Goal: Task Accomplishment & Management: Complete application form

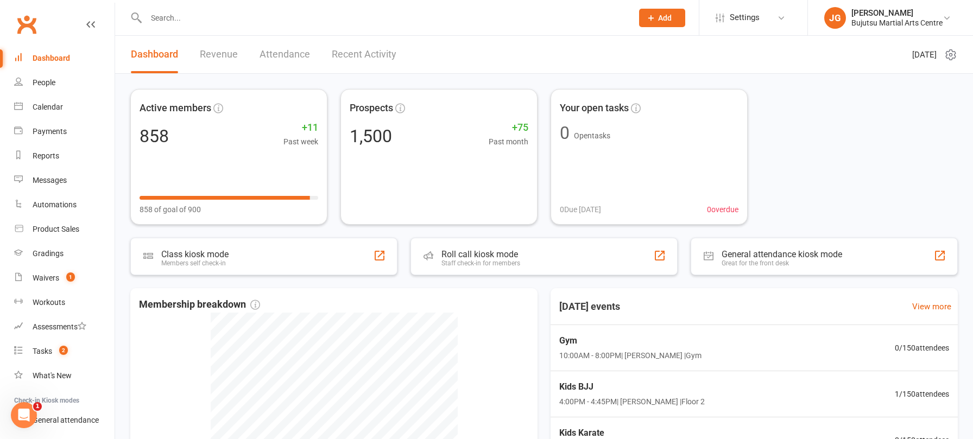
click at [661, 12] on button "Add" at bounding box center [662, 18] width 46 height 18
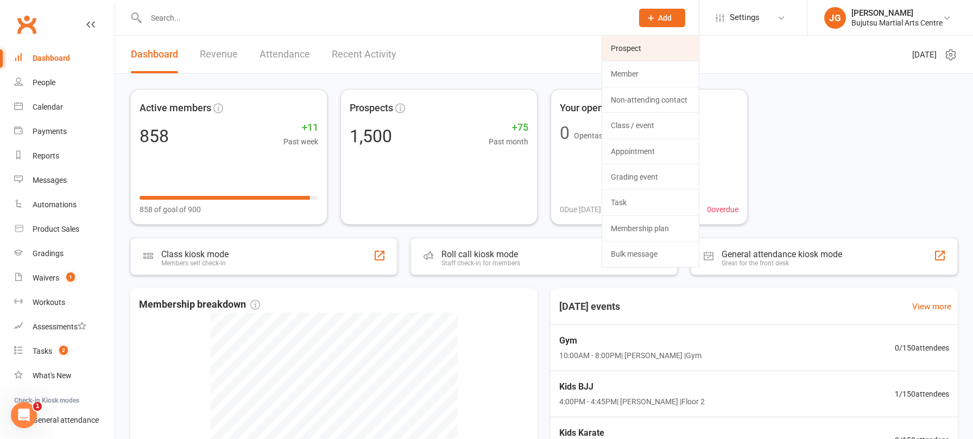
click at [649, 47] on link "Prospect" at bounding box center [650, 48] width 97 height 25
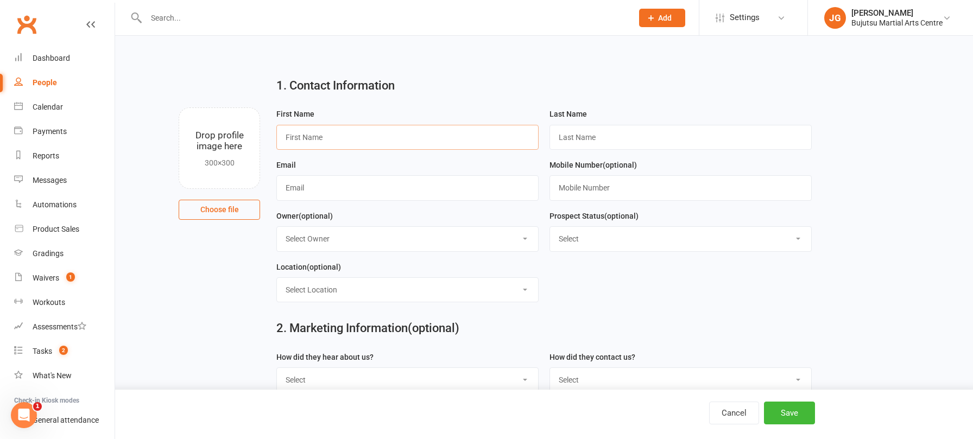
click at [345, 131] on input "text" at bounding box center [407, 137] width 262 height 25
type input "[PERSON_NAME]"
click at [603, 148] on input "text" at bounding box center [681, 137] width 262 height 25
type input "[PERSON_NAME]"
click at [412, 180] on input "text" at bounding box center [407, 187] width 262 height 25
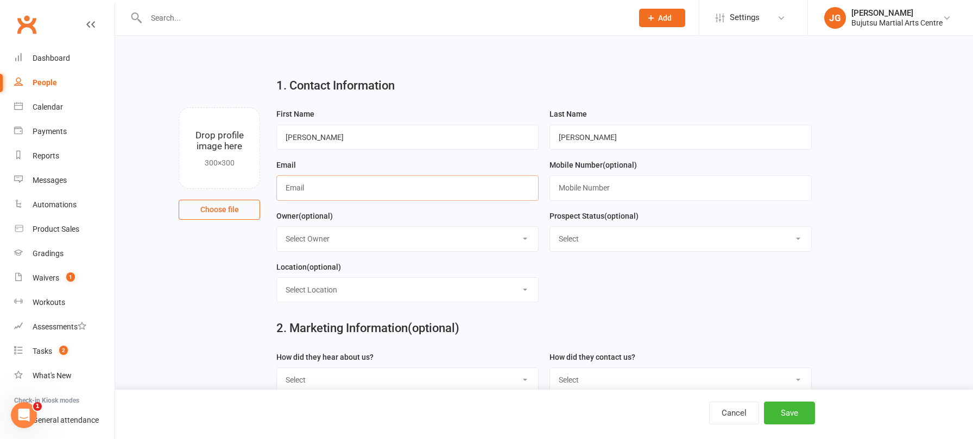
click at [449, 186] on input "text" at bounding box center [407, 187] width 262 height 25
click at [363, 188] on input "[PERSON_NAME][EMAIL_ADDRESS][PERSON_NAME][DOMAIN_NAME]" at bounding box center [407, 187] width 262 height 25
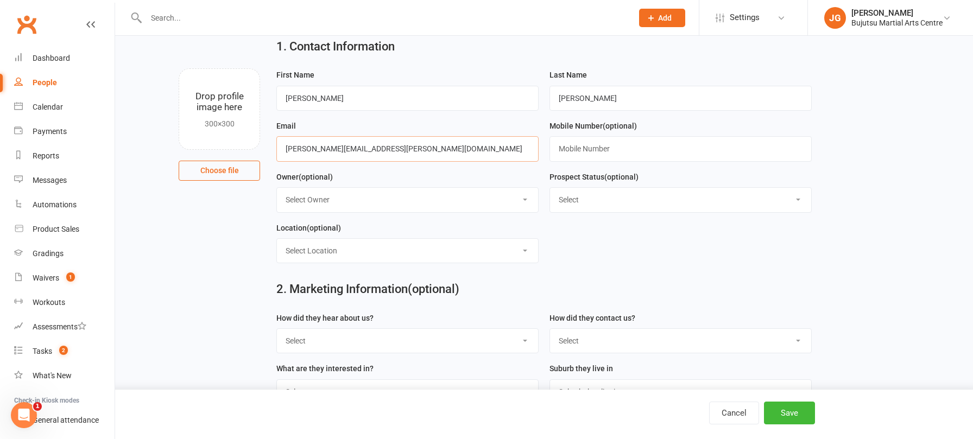
type input "[PERSON_NAME][EMAIL_ADDRESS][PERSON_NAME][DOMAIN_NAME]"
click at [244, 235] on main "1. Contact Information Drop profile image here 300×300 Choose file First Name […" at bounding box center [544, 240] width 828 height 423
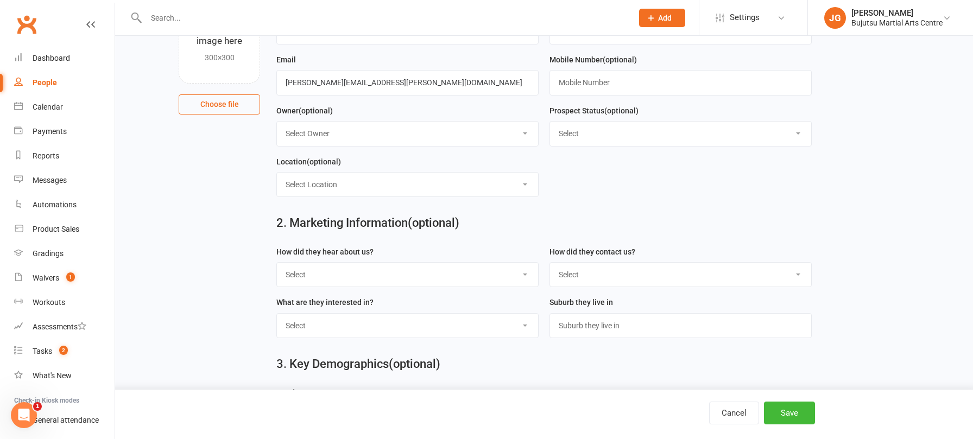
scroll to position [164, 0]
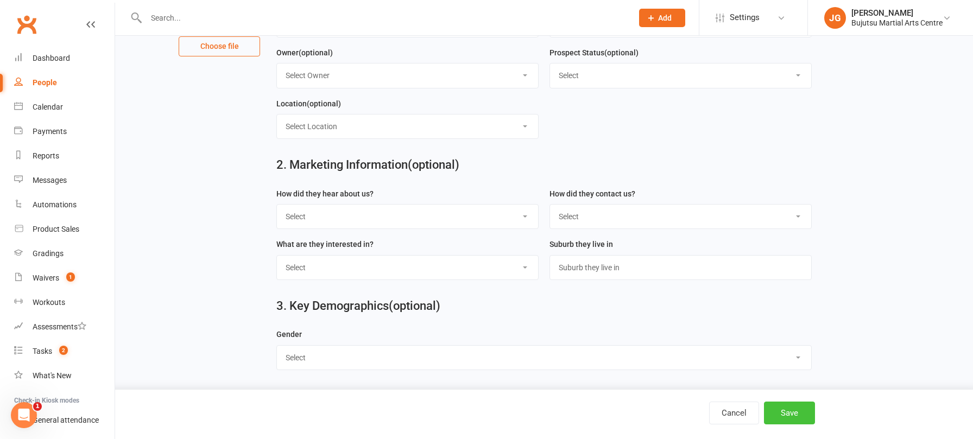
click at [784, 419] on button "Save" at bounding box center [789, 413] width 51 height 23
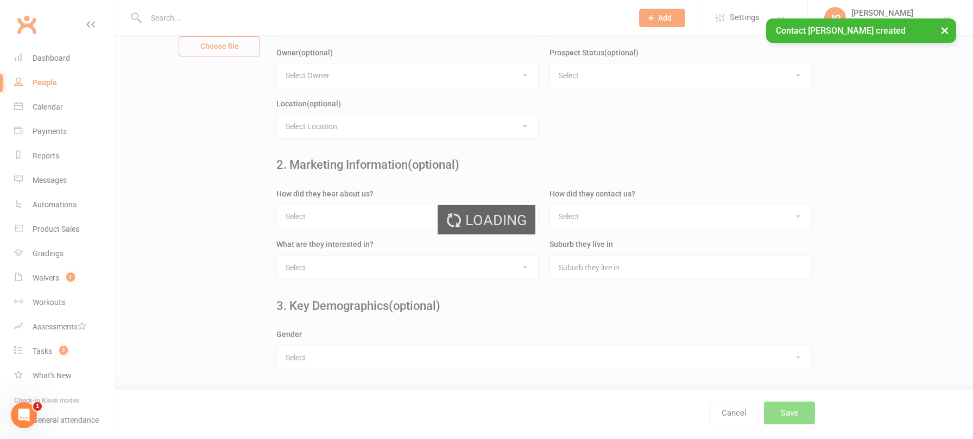
scroll to position [0, 0]
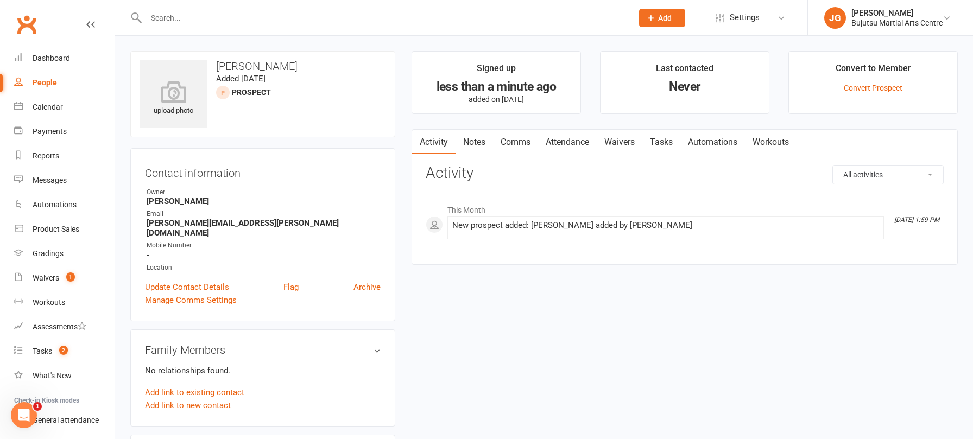
click at [528, 141] on link "Comms" at bounding box center [515, 142] width 45 height 25
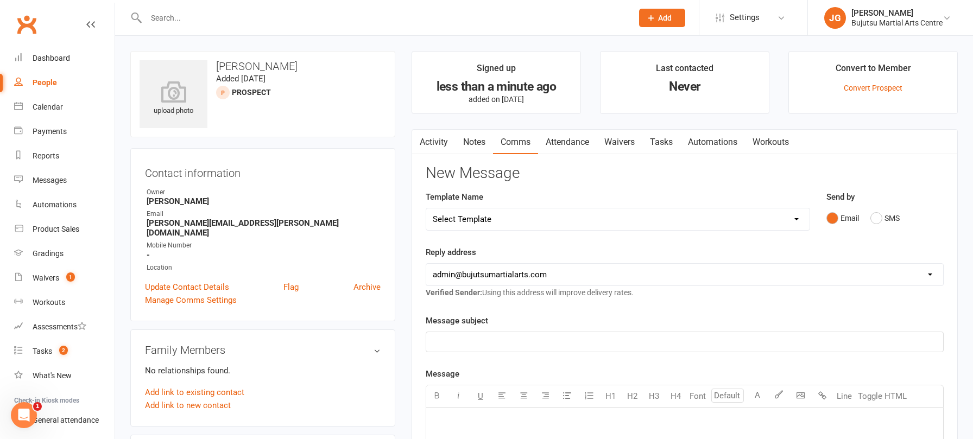
click at [452, 215] on select "Select Template [Email] Buddy Week [Email] Japan Karate Association Grading Adu…" at bounding box center [617, 220] width 383 height 22
click at [426, 209] on select "Select Template [Email] Buddy Week [Email] Japan Karate Association Grading Adu…" at bounding box center [617, 220] width 383 height 22
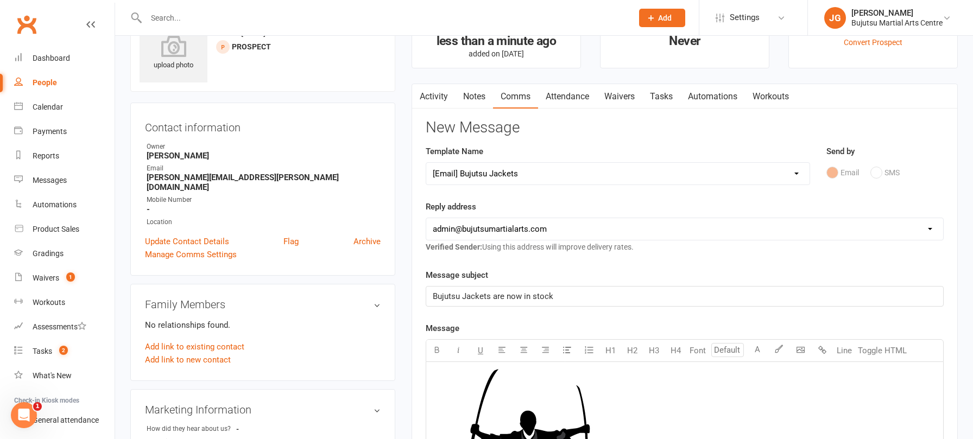
scroll to position [73, 0]
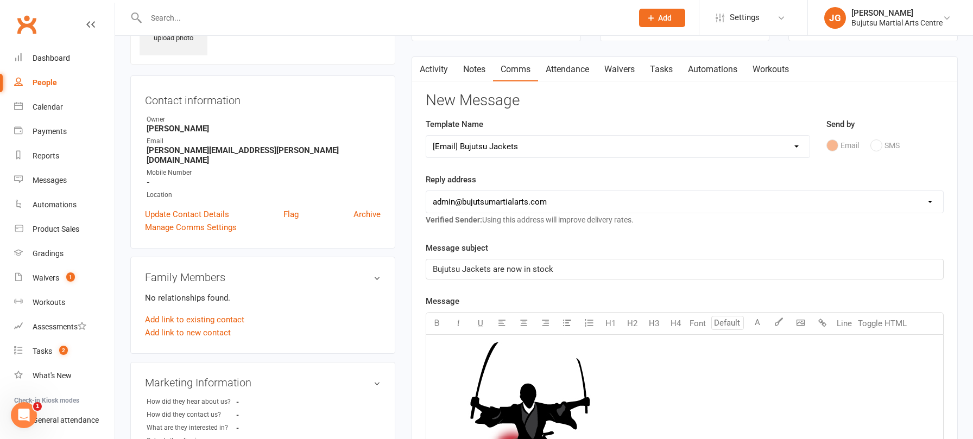
click at [506, 147] on select "Select Template [Email] Buddy Week [Email] Japan Karate Association Grading Adu…" at bounding box center [617, 147] width 383 height 22
select select "22"
click at [426, 136] on select "Select Template [Email] Buddy Week [Email] Japan Karate Association Grading Adu…" at bounding box center [617, 147] width 383 height 22
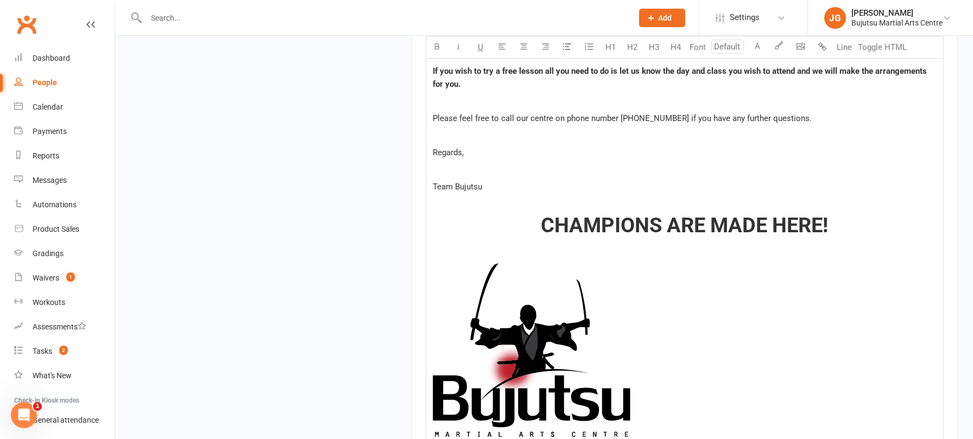
scroll to position [1361, 0]
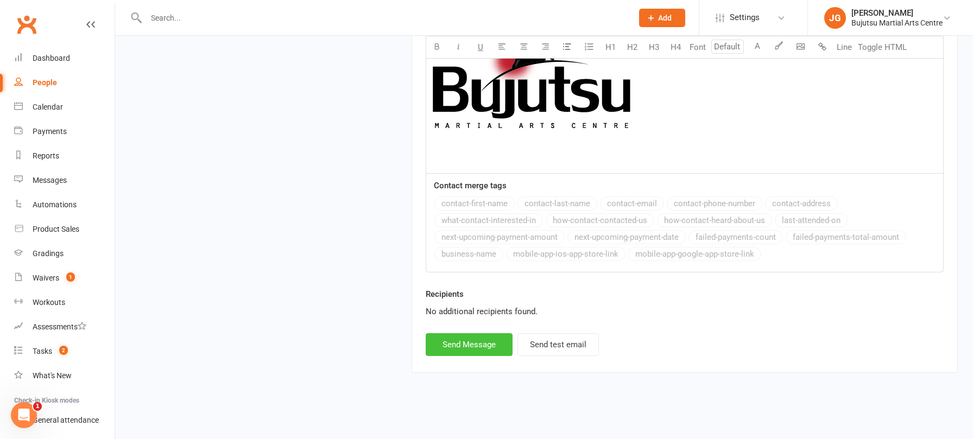
click at [481, 347] on button "Send Message" at bounding box center [469, 345] width 87 height 23
select select
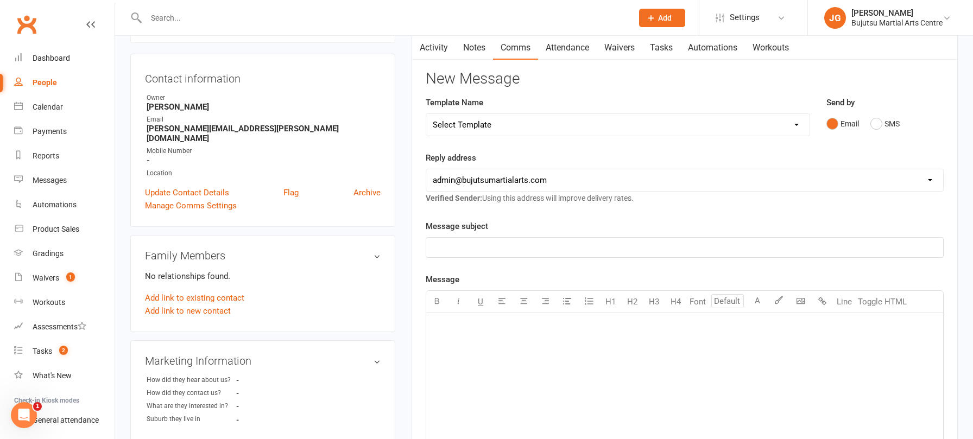
scroll to position [0, 0]
